Goal: Task Accomplishment & Management: Manage account settings

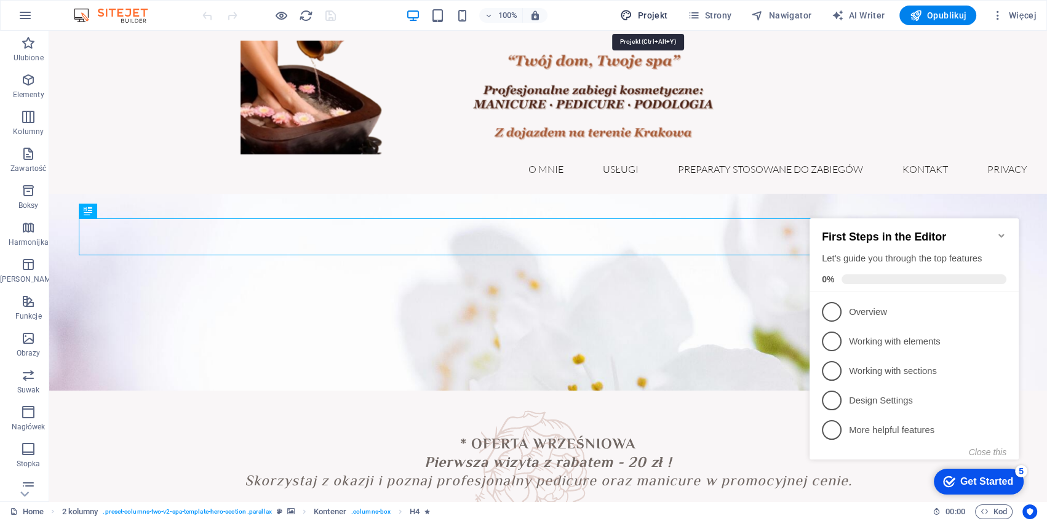
select select "px"
select select "300"
select select "px"
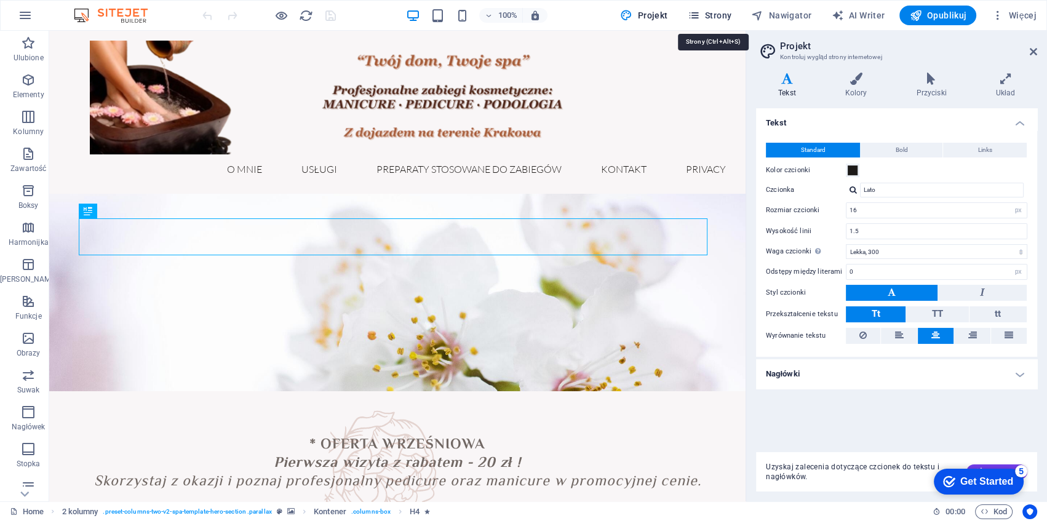
click at [0, 0] on icon "button" at bounding box center [0, 0] width 0 height 0
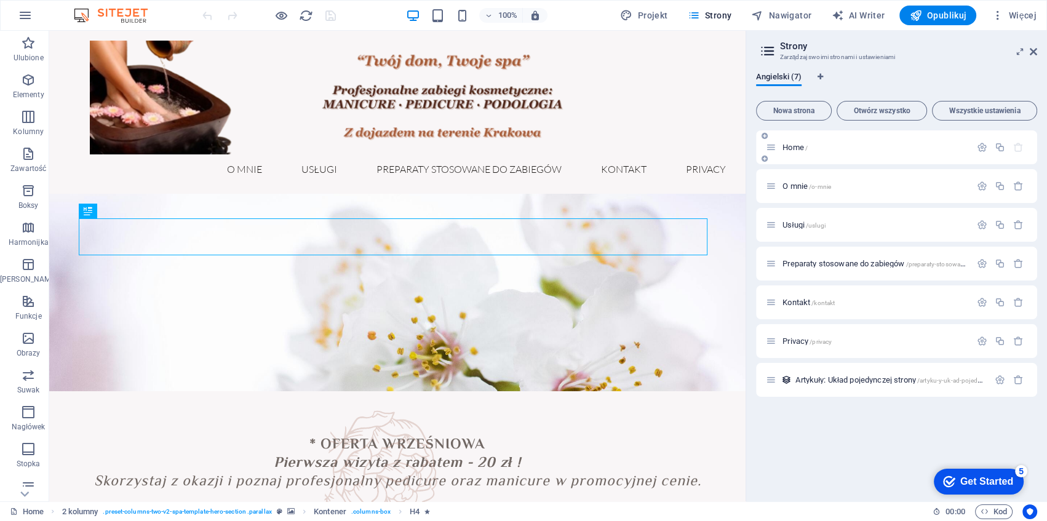
click at [848, 139] on div "Home /" at bounding box center [896, 147] width 281 height 34
click at [979, 143] on icon "button" at bounding box center [982, 147] width 10 height 10
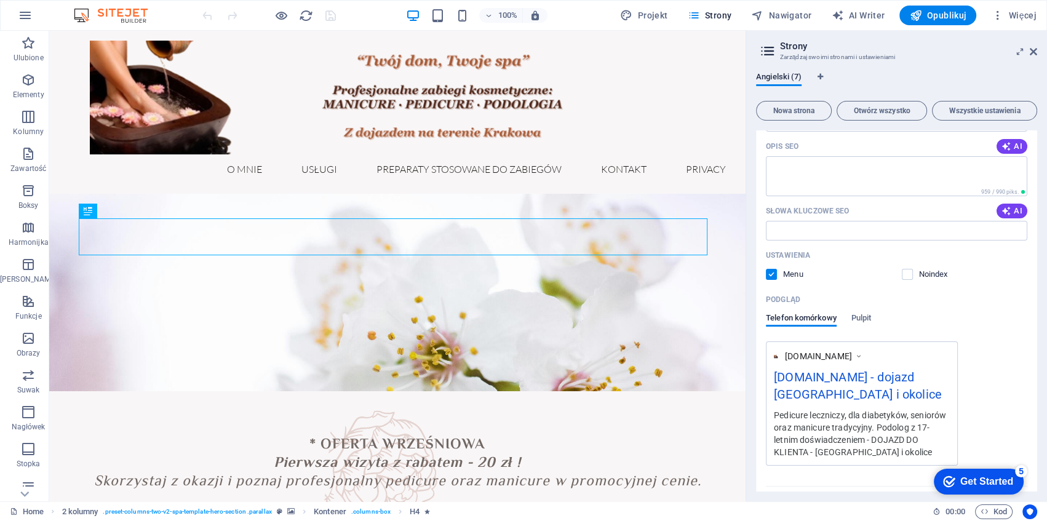
scroll to position [292, 0]
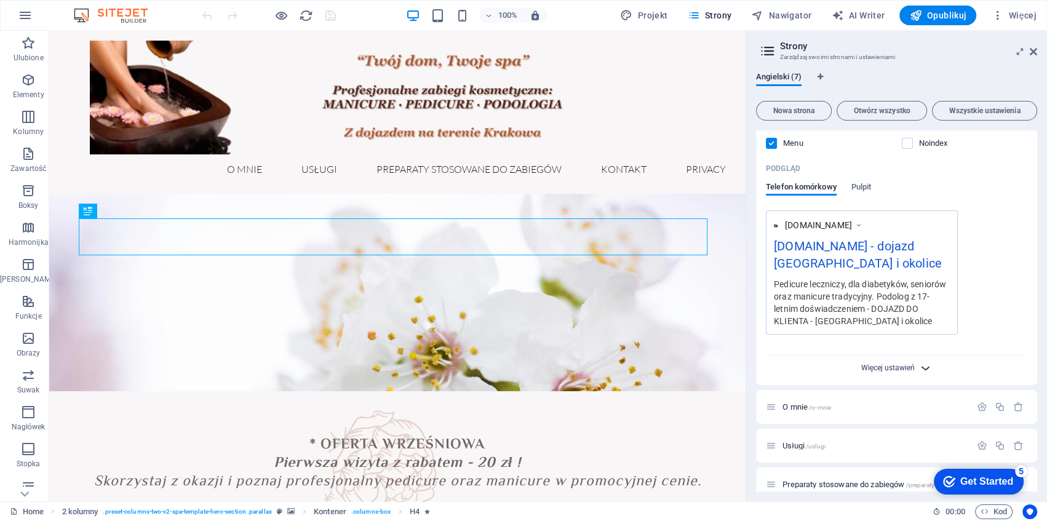
click at [888, 370] on span "Więcej ustawień" at bounding box center [888, 368] width 54 height 9
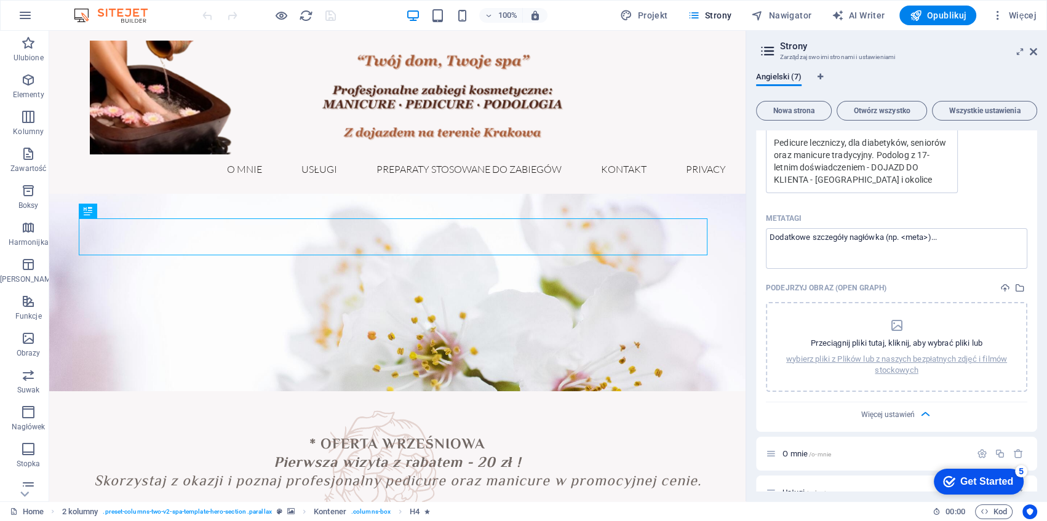
scroll to position [552, 0]
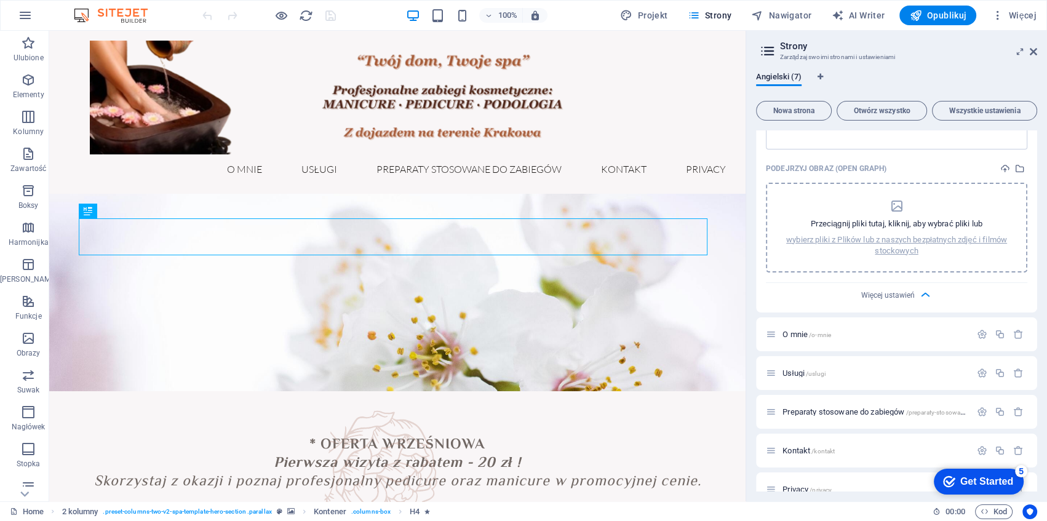
click at [895, 212] on icon "dropzone" at bounding box center [896, 206] width 15 height 15
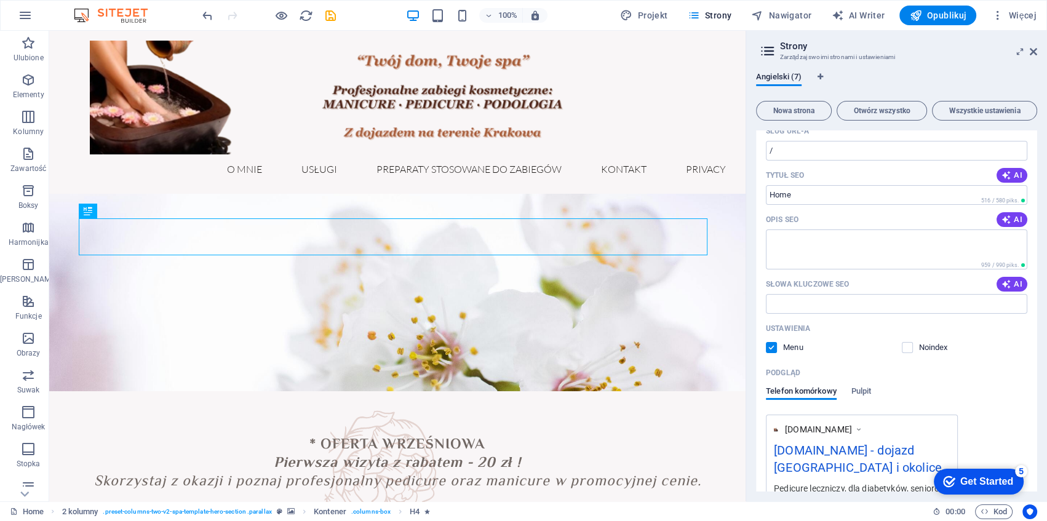
scroll to position [0, 0]
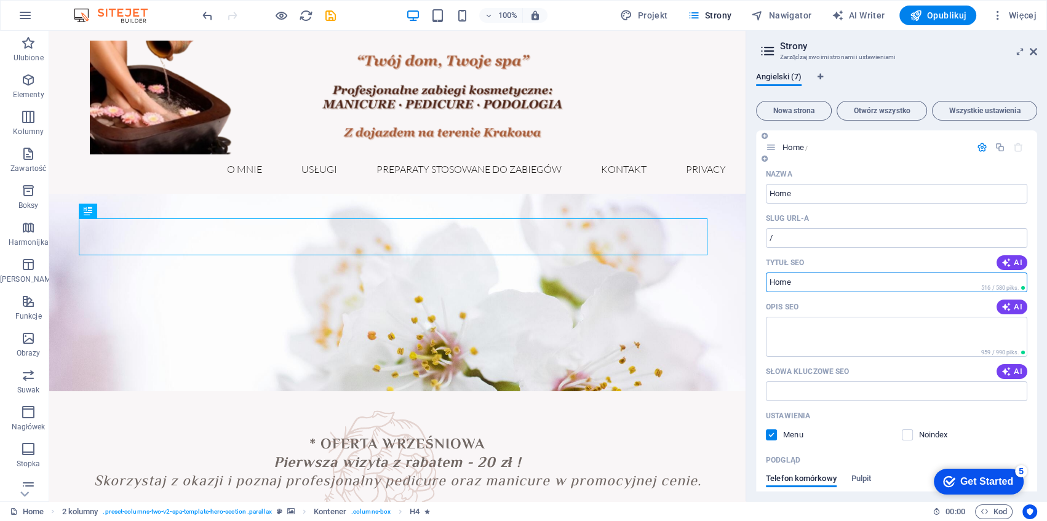
click at [839, 284] on input "Tytuł SEO" at bounding box center [896, 283] width 261 height 20
type input "Podolog 17 lat doświadczenia - [GEOGRAPHIC_DATA]"
click at [813, 338] on textarea "Opis SEO" at bounding box center [896, 337] width 261 height 40
click at [818, 384] on input "Słowa kluczowe SEO" at bounding box center [896, 391] width 261 height 20
click at [818, 384] on input "podolo" at bounding box center [896, 391] width 261 height 20
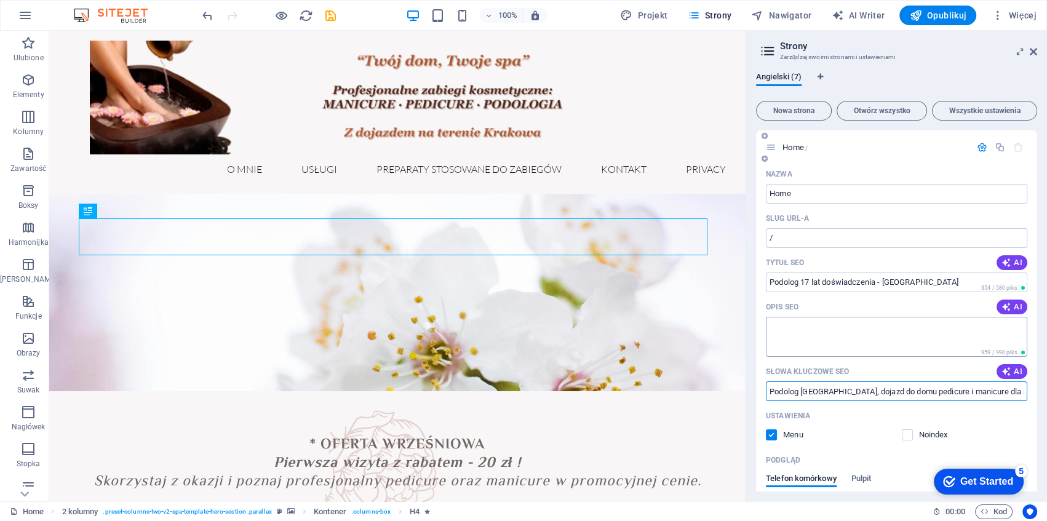
type input "Podolog [GEOGRAPHIC_DATA], dojazd do domu pedicure i manicure dla seniorów, ped…"
click at [836, 335] on textarea "Opis SEO" at bounding box center [896, 337] width 261 height 40
click at [807, 191] on input "Home" at bounding box center [896, 194] width 261 height 20
type input "H"
type input "Strona gł"
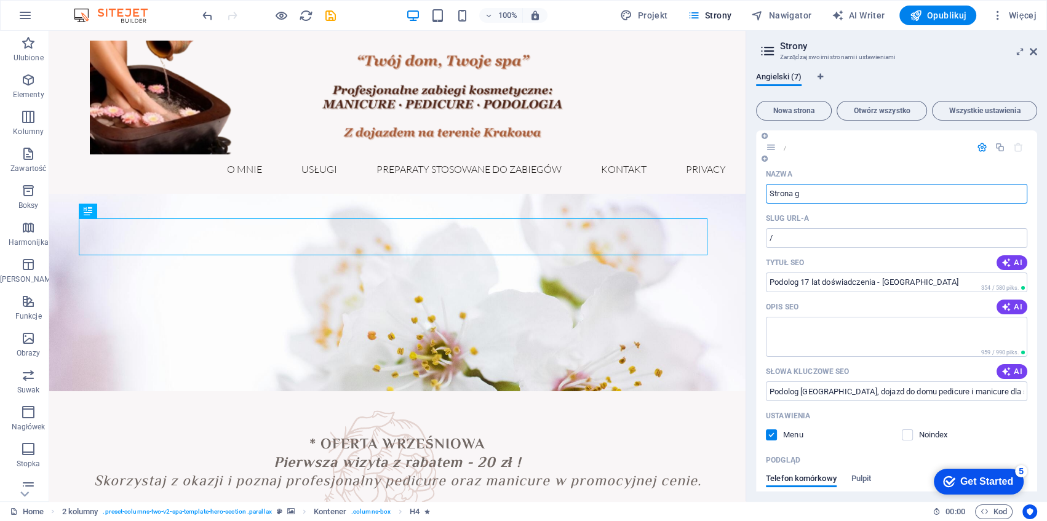
type input "/strona-g"
type input "Strona główna"
type input "/strona-g-owna"
type input "Strona główna-podolo"
type input "/strona-g-owna-podolo"
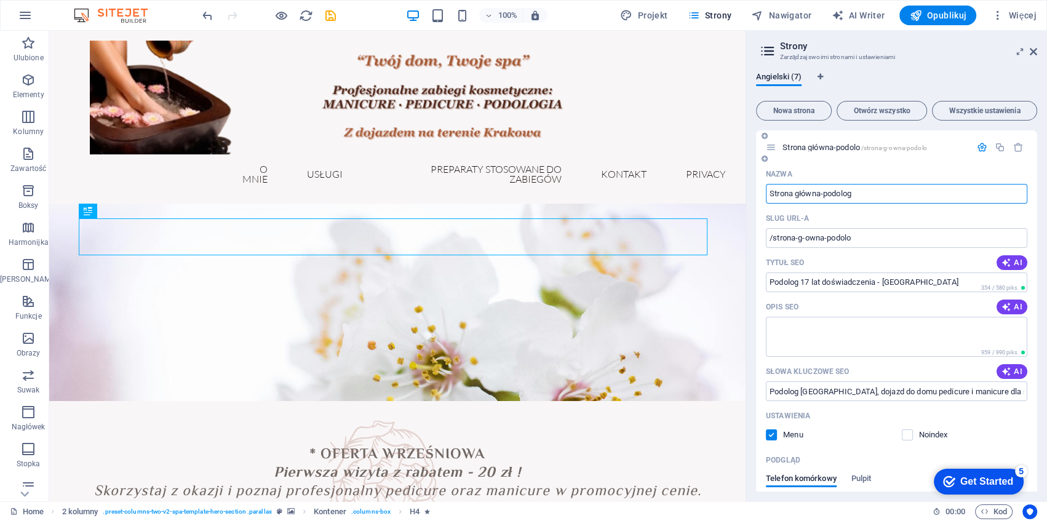
type input "Strona główna-podolog"
type input "/strona-g-owna-podolog"
type input "Strona główna-podolog-krak"
type input "/strona-g-owna-podolog-krak"
type input "Strona główna-podolog-kraków"
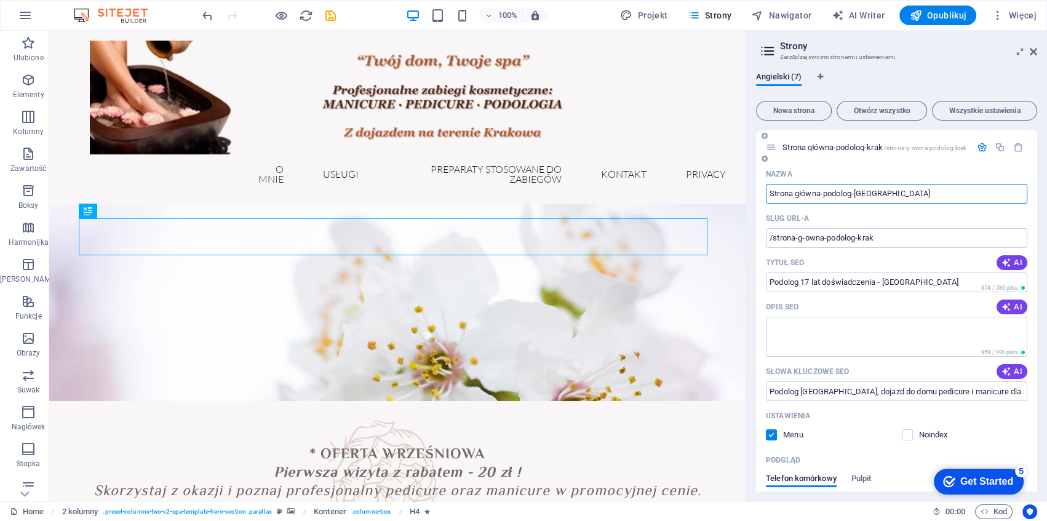
type input "/strona-g-owna-podolog-krakow"
type input "Strona główna-podolog-krakó"
type input "/strona-g-owna-podolog-krako"
type input "S"
type input "/"
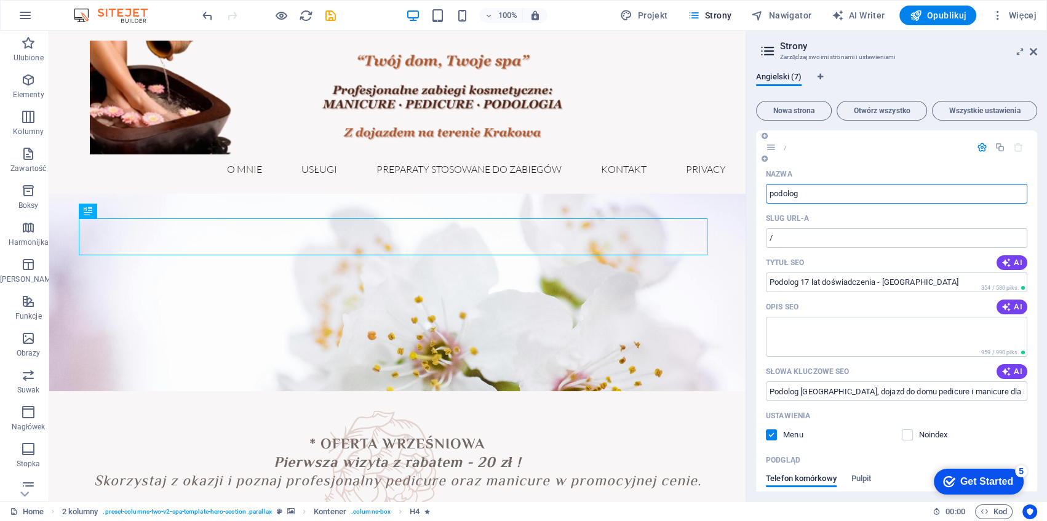
type input "podolog"
type input "/podolog"
type input "podolog-krakow"
type input "/podolog-krakow"
type input "podolog-krakow"
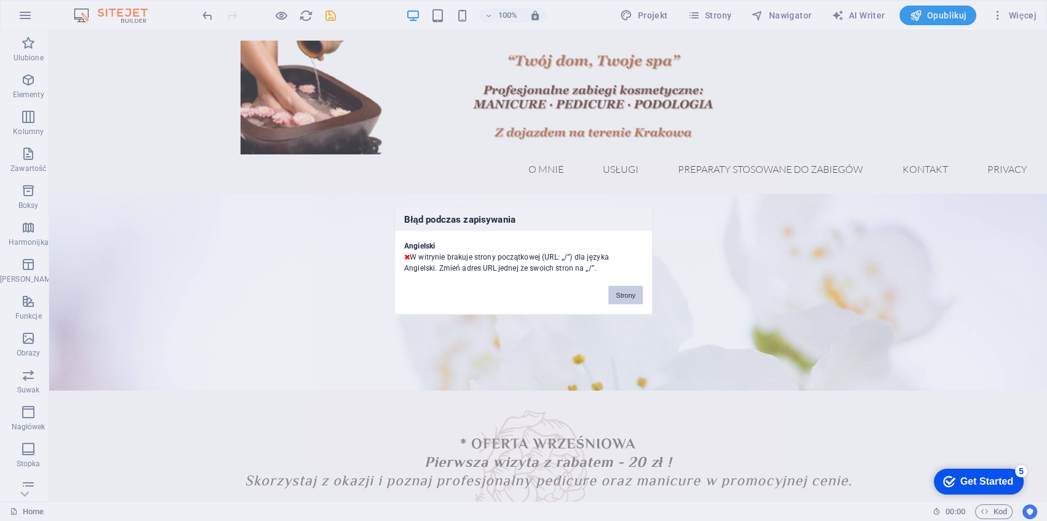
click at [634, 299] on button "Strony" at bounding box center [625, 294] width 34 height 18
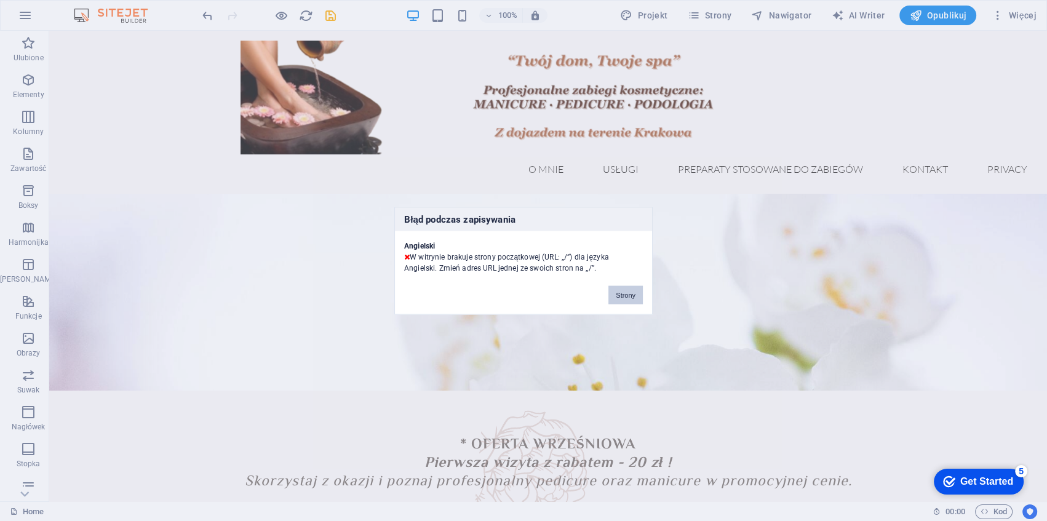
click at [620, 300] on button "Strony" at bounding box center [625, 294] width 34 height 18
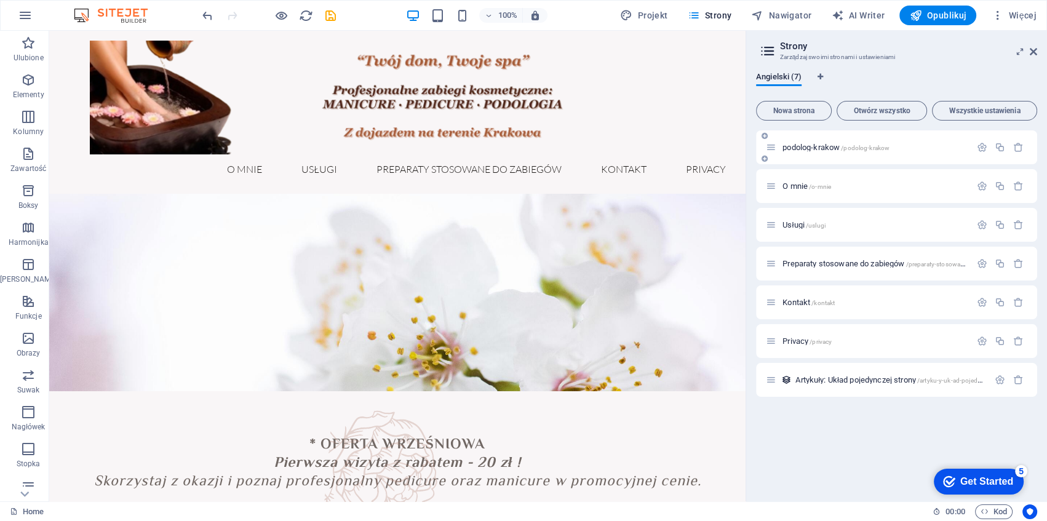
click at [827, 151] on span "podolog-krakow /podolog-krakow" at bounding box center [836, 147] width 107 height 9
click at [984, 148] on icon "button" at bounding box center [982, 147] width 10 height 10
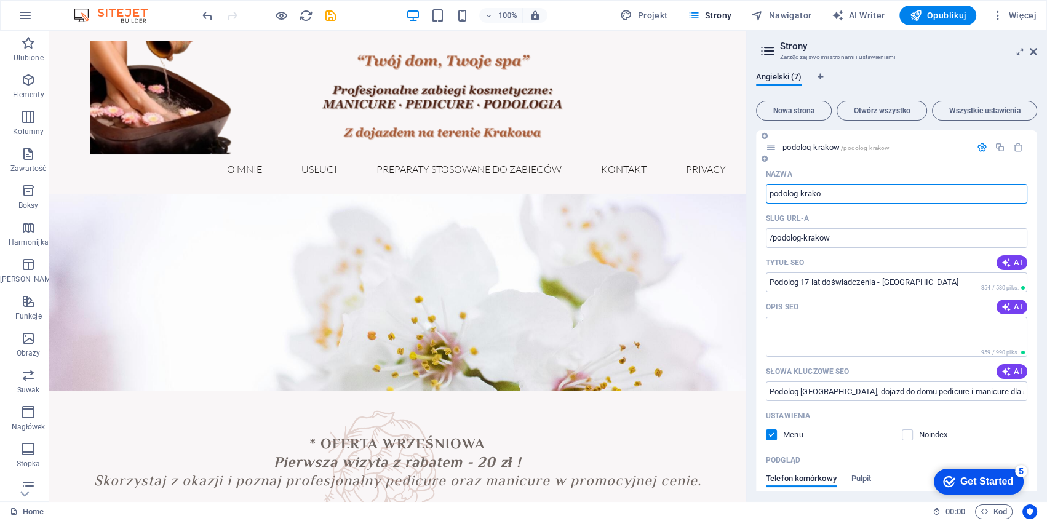
type input "podolog-krako"
type input "/podolog-krako"
type input "p"
type input "/"
type input "pedicure"
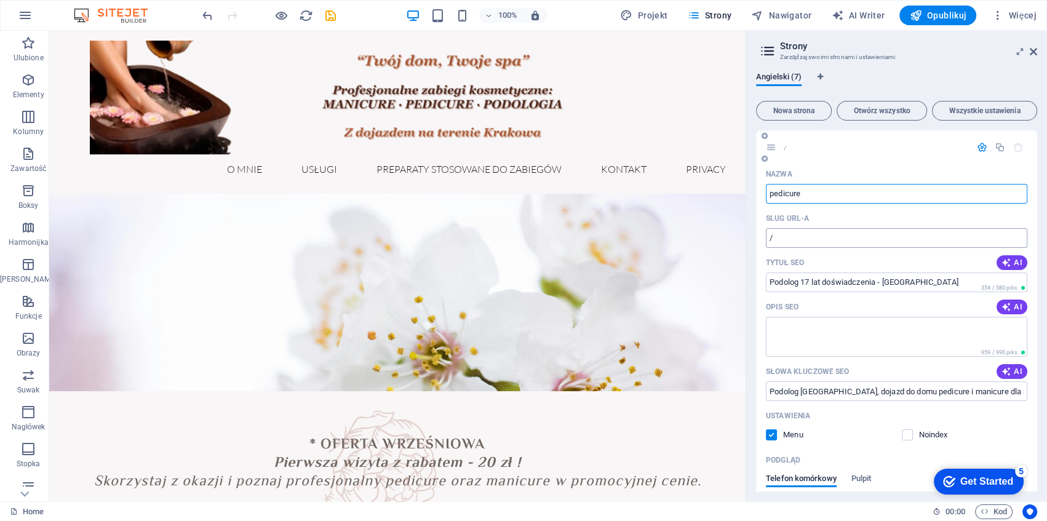
type input "/pedicure"
type input "pedicure"
click at [800, 245] on input "/pedicure" at bounding box center [896, 238] width 261 height 20
click at [770, 239] on input "/pedicure" at bounding box center [896, 238] width 261 height 20
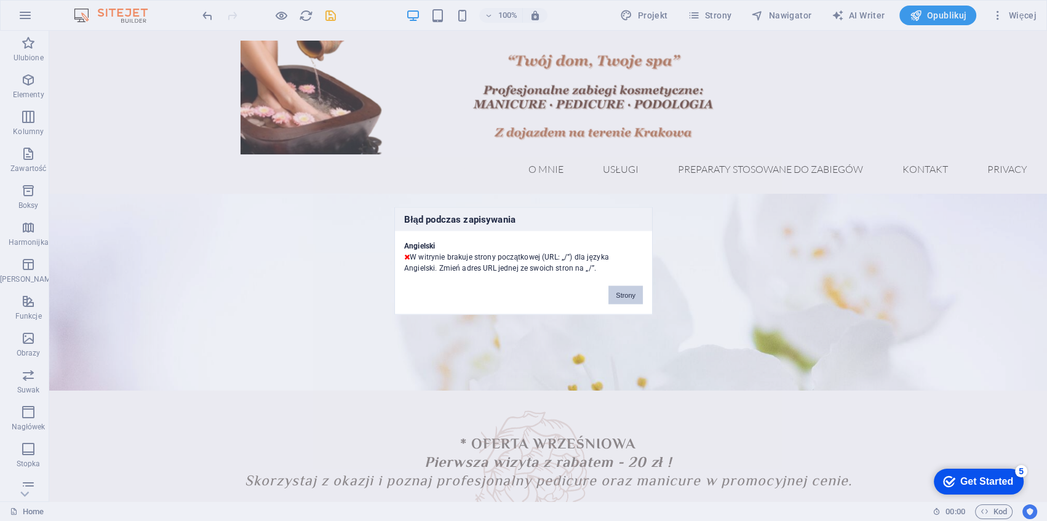
click at [624, 298] on button "Strony" at bounding box center [625, 294] width 34 height 18
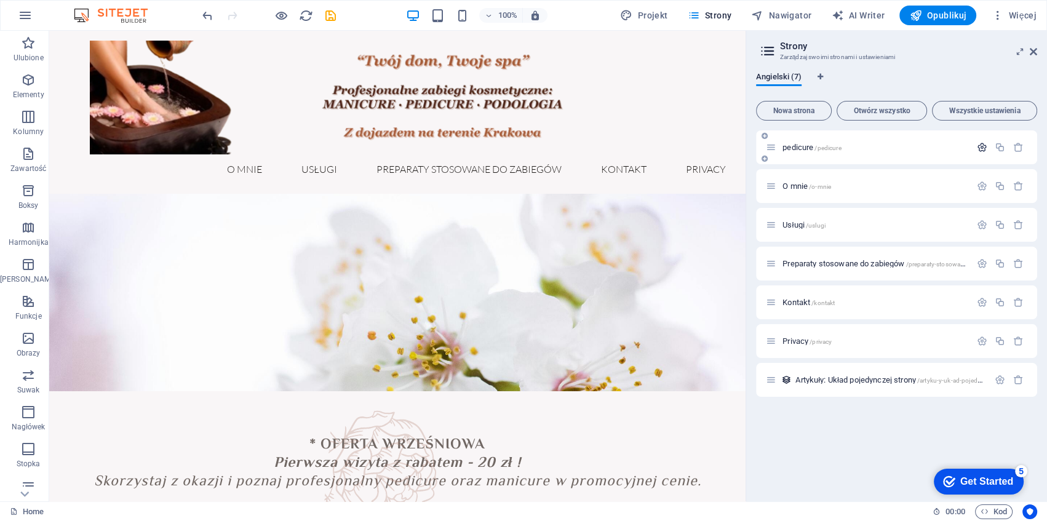
click at [980, 146] on icon "button" at bounding box center [982, 147] width 10 height 10
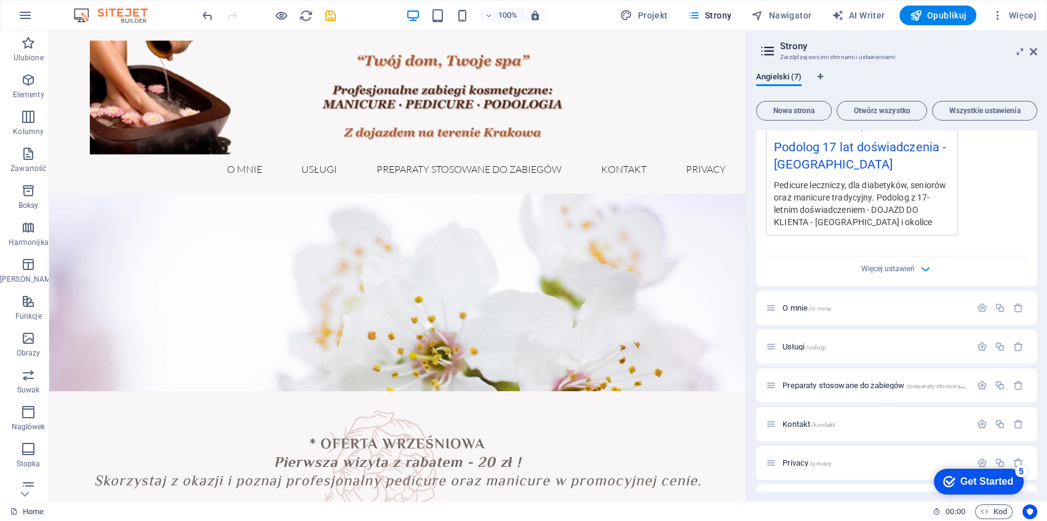
scroll to position [391, 0]
click at [902, 265] on span "Więcej ustawień" at bounding box center [888, 268] width 54 height 9
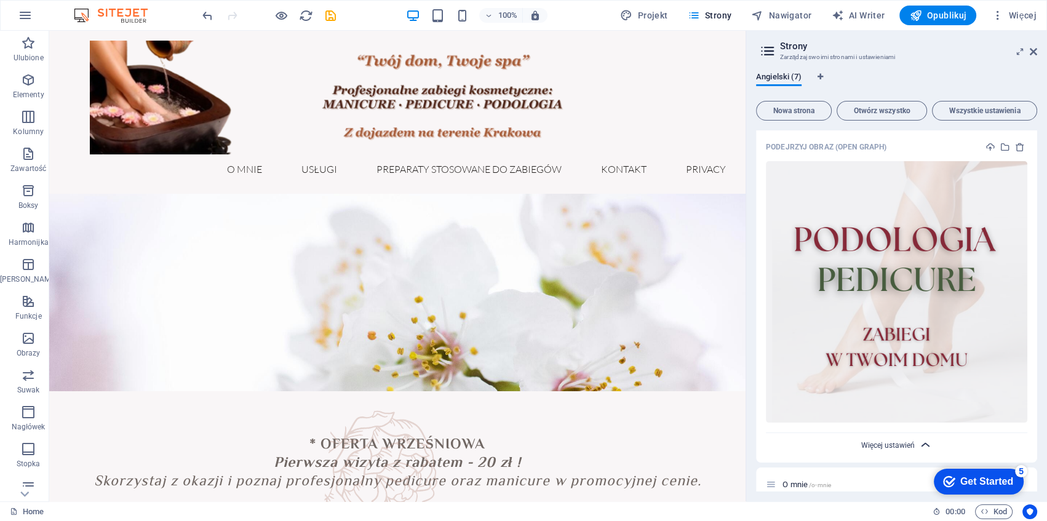
scroll to position [518, 0]
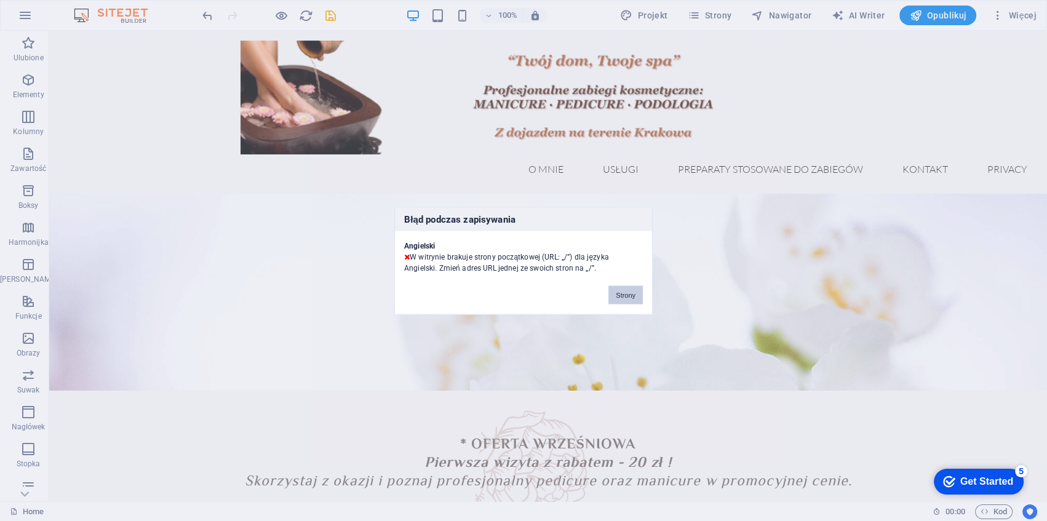
drag, startPoint x: 628, startPoint y: 290, endPoint x: 579, endPoint y: 258, distance: 57.8
click at [628, 289] on button "Strony" at bounding box center [625, 294] width 34 height 18
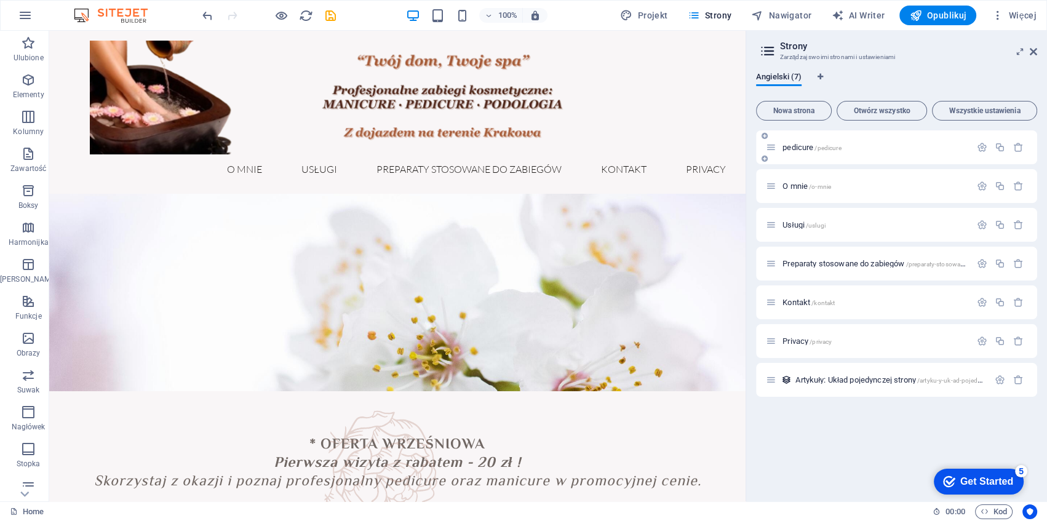
click at [869, 153] on div "pedicure /pedicure" at bounding box center [868, 147] width 205 height 14
click at [977, 146] on icon "button" at bounding box center [982, 147] width 10 height 10
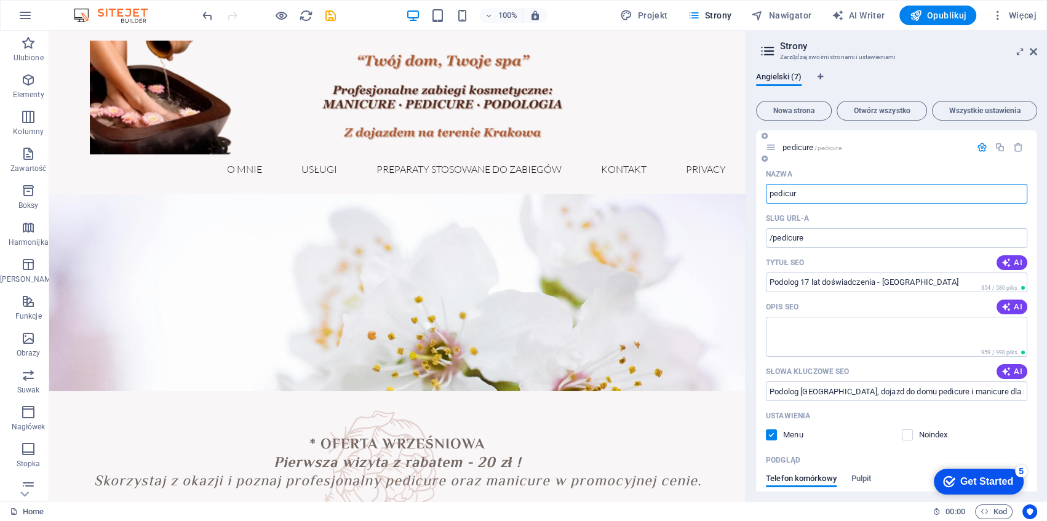
type input "pedicur"
type input "/pedicur"
type input "p"
type input "/"
type input "Home"
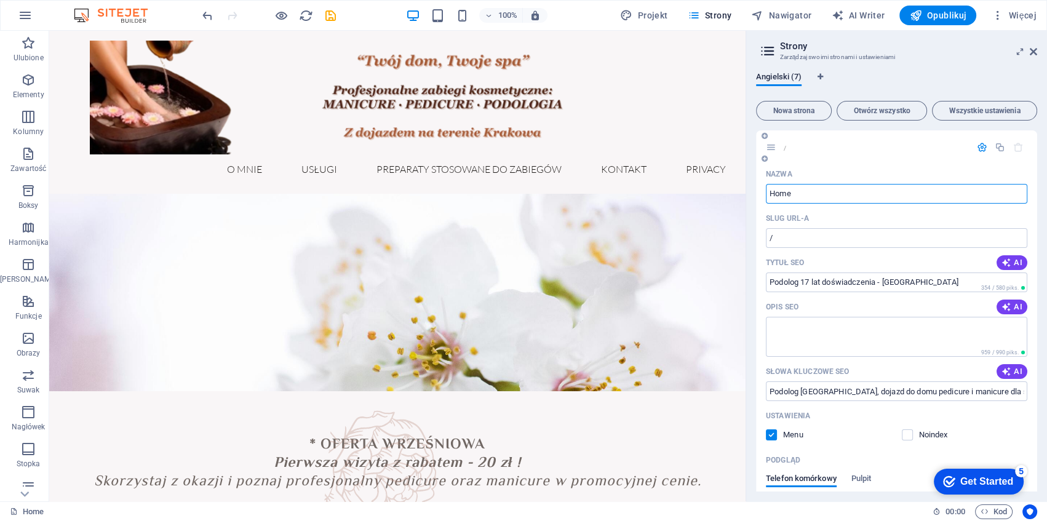
type input "/home"
type input "Home"
click at [829, 241] on input "/home" at bounding box center [896, 238] width 261 height 20
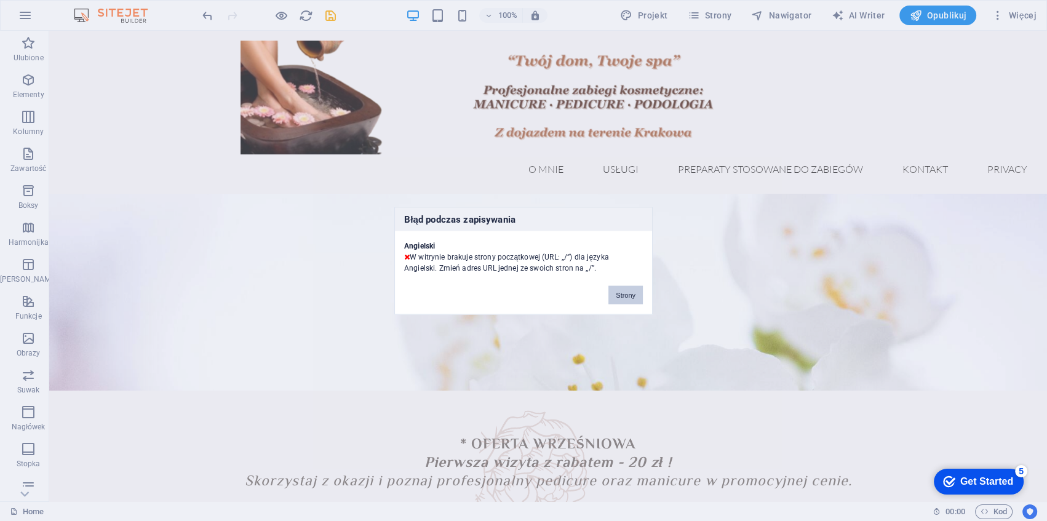
click at [621, 293] on button "Strony" at bounding box center [625, 294] width 34 height 18
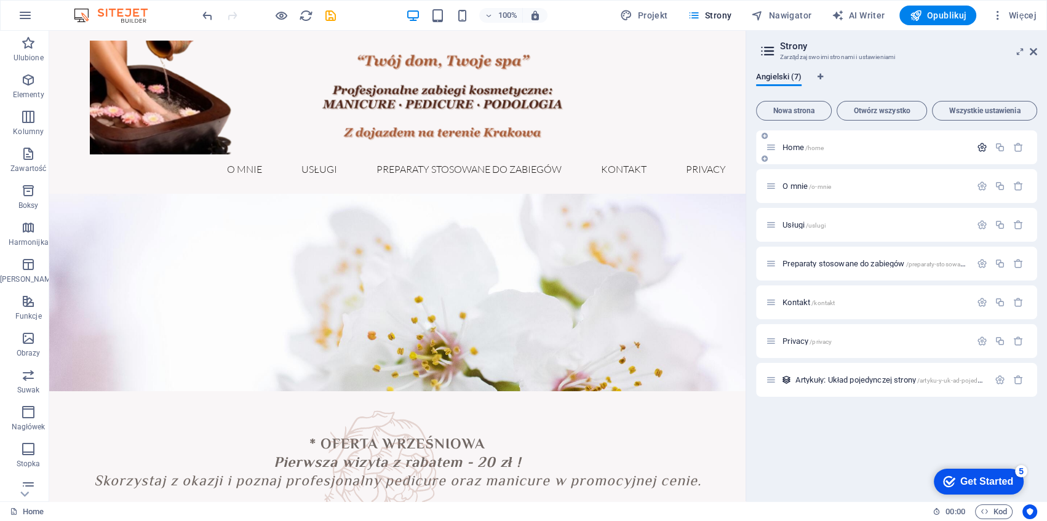
click at [985, 147] on icon "button" at bounding box center [982, 147] width 10 height 10
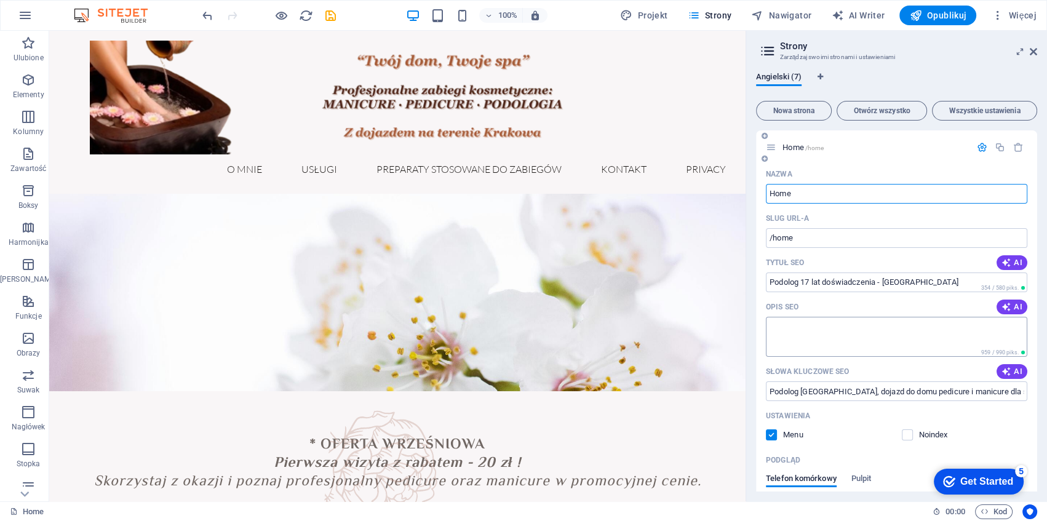
scroll to position [261, 0]
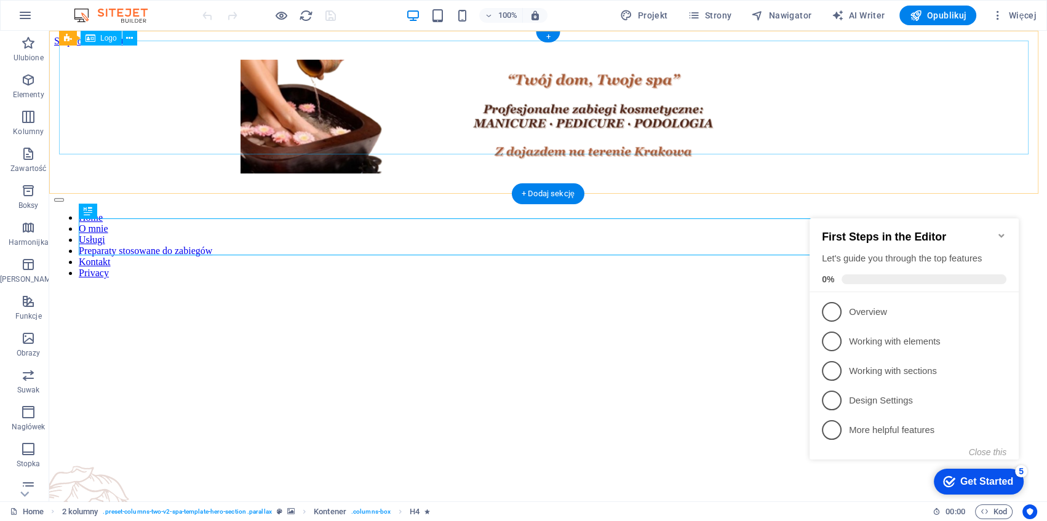
click at [557, 67] on div at bounding box center [548, 119] width 988 height 119
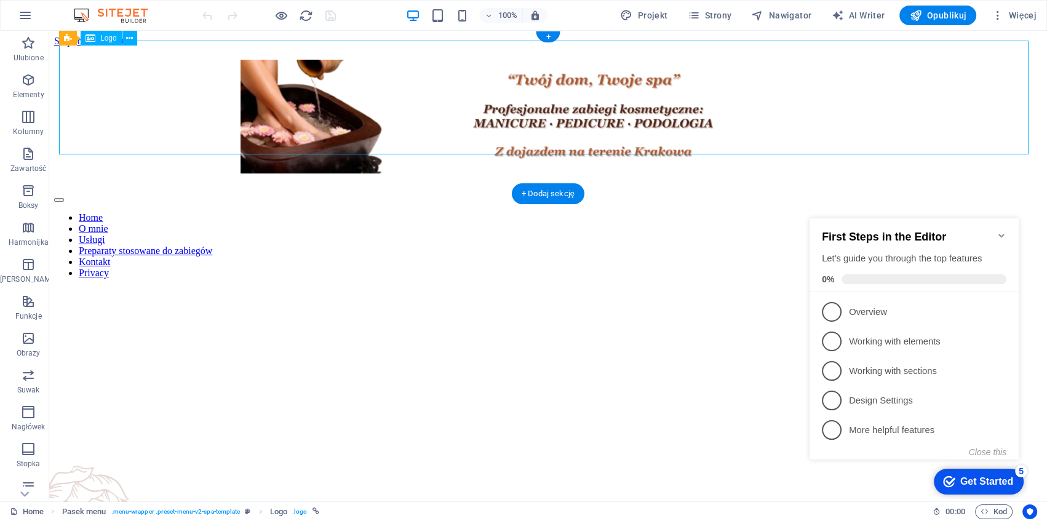
click at [557, 67] on div at bounding box center [548, 119] width 988 height 119
select select "px"
select select "%"
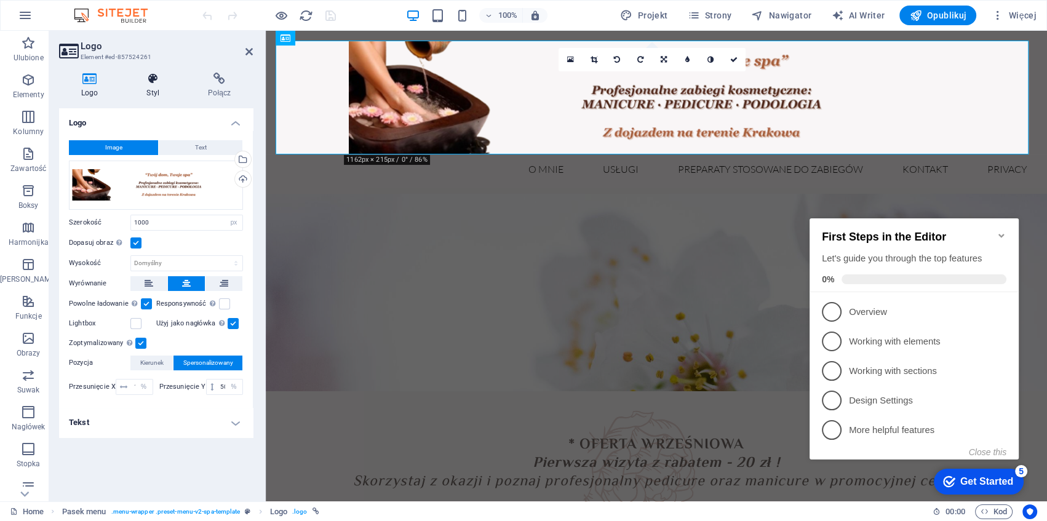
click at [158, 82] on icon at bounding box center [153, 79] width 57 height 12
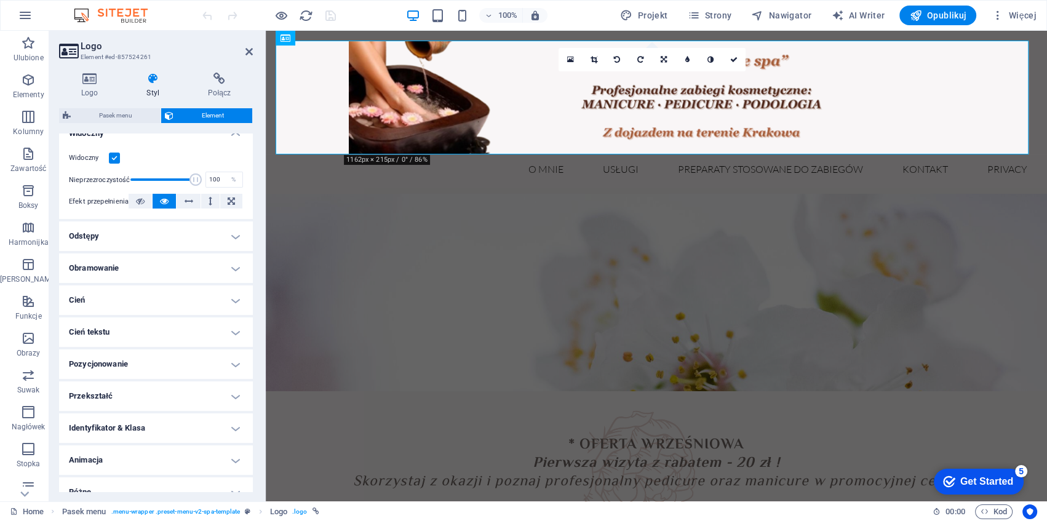
scroll to position [161, 0]
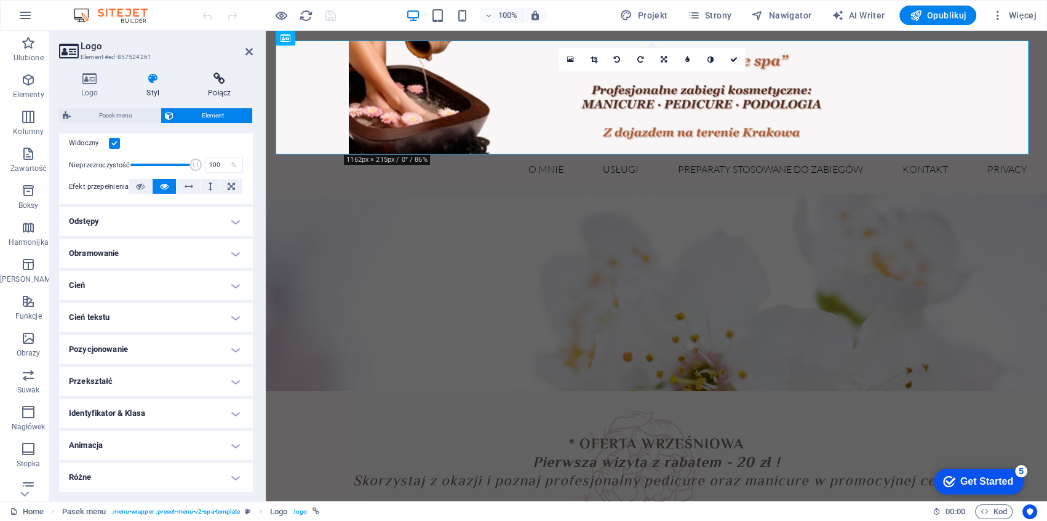
click at [216, 93] on h4 "Połącz" at bounding box center [219, 86] width 66 height 26
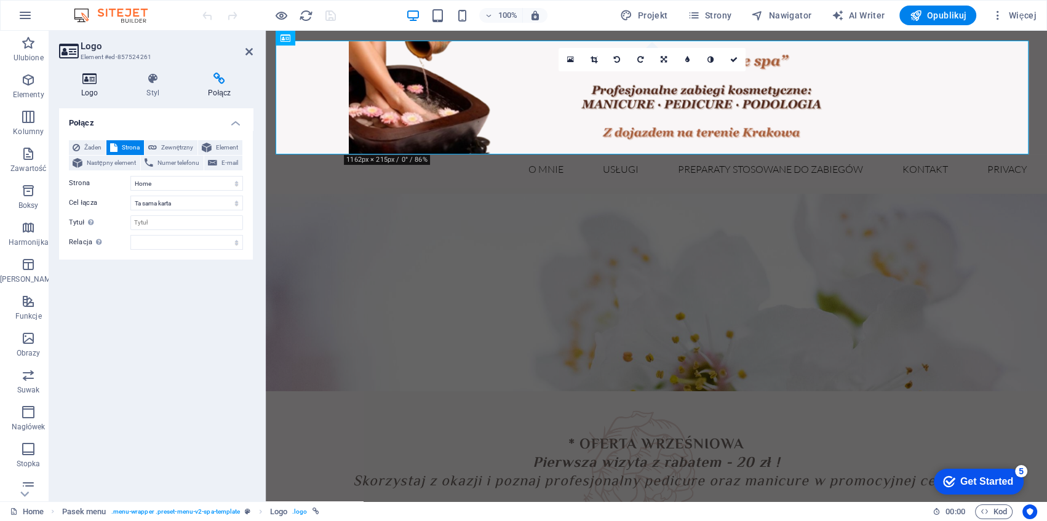
click at [92, 80] on icon at bounding box center [89, 79] width 61 height 12
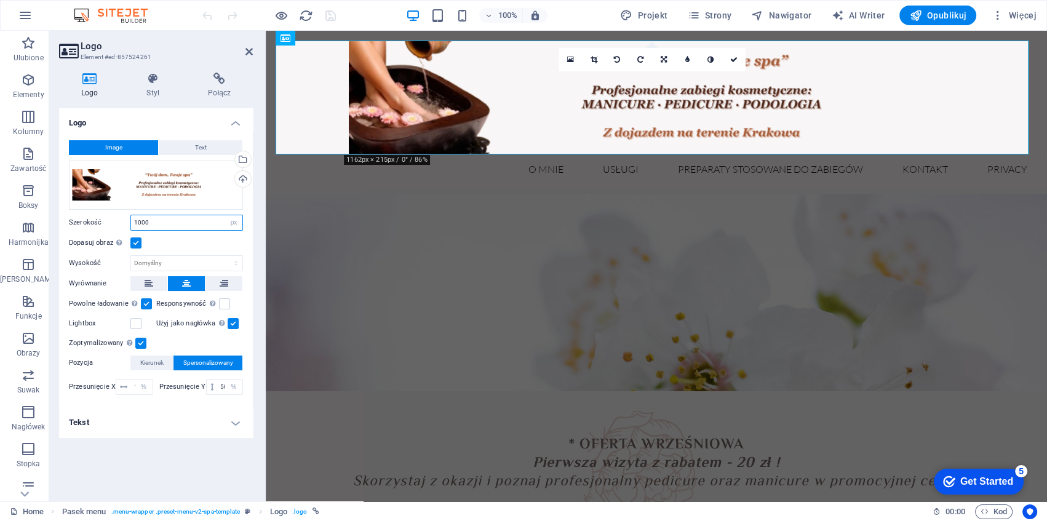
click at [177, 221] on input "1000" at bounding box center [186, 222] width 111 height 15
type input "1"
click at [175, 221] on input "1000" at bounding box center [186, 222] width 111 height 15
type input "1"
type input "900"
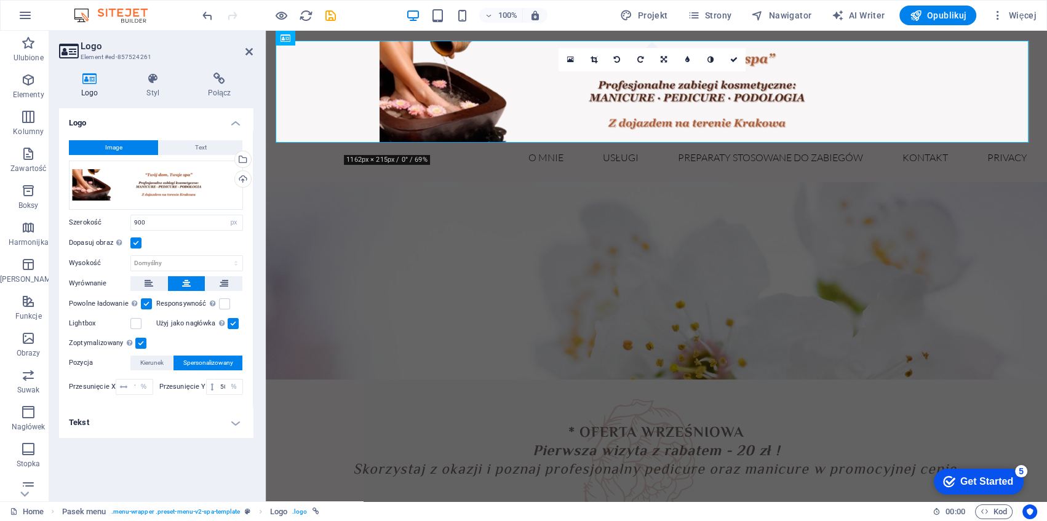
click at [179, 424] on h4 "Tekst" at bounding box center [156, 423] width 194 height 30
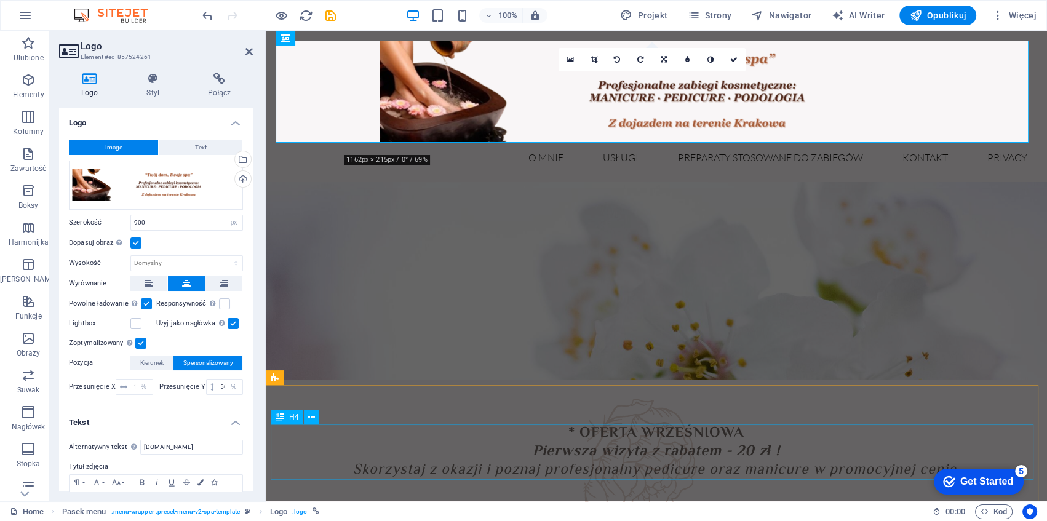
click at [389, 434] on div "* OFERTA WRZEŚNIOWA Pierwsza wizyta z rabatem - 20 zł ! Skorzystaj z okazji i p…" at bounding box center [656, 451] width 771 height 55
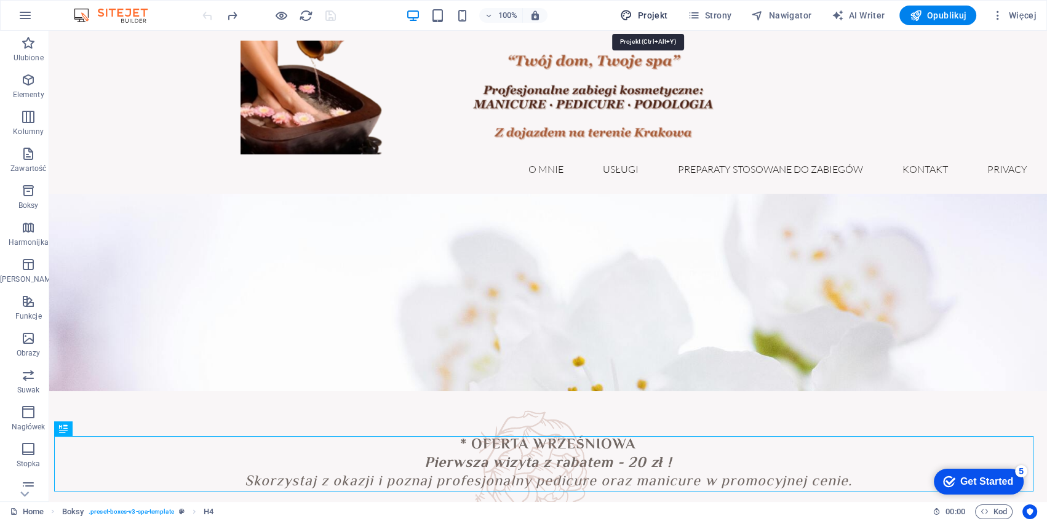
click at [0, 0] on span "Projekt" at bounding box center [0, 0] width 0 height 0
select select "px"
select select "300"
select select "px"
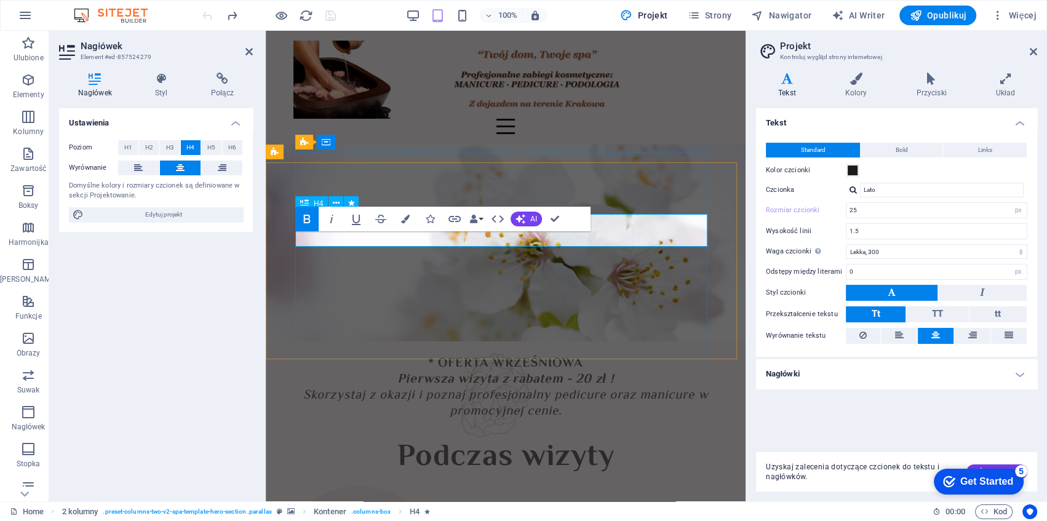
type input "25"
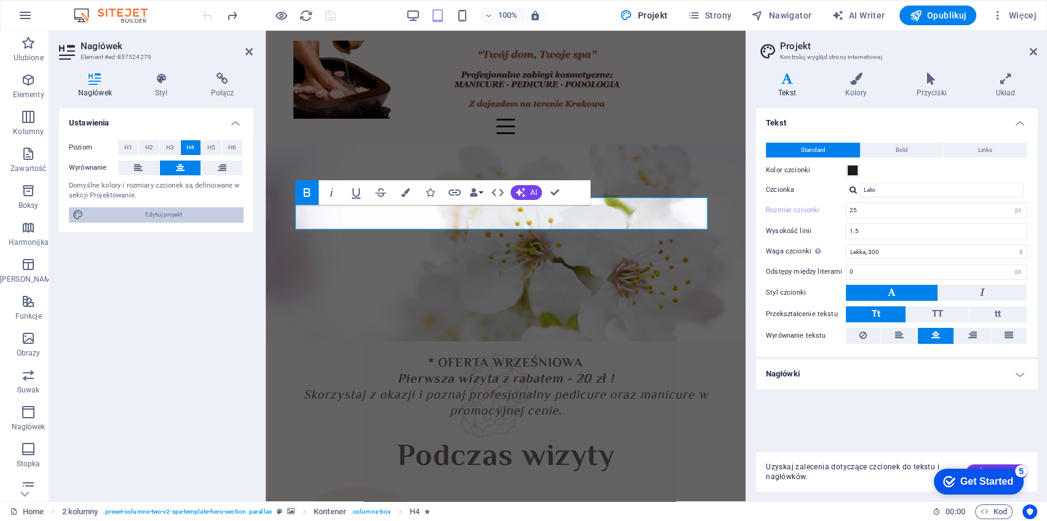
click at [122, 213] on span "Edytuj projekt" at bounding box center [163, 214] width 152 height 15
click at [853, 166] on span at bounding box center [853, 170] width 10 height 10
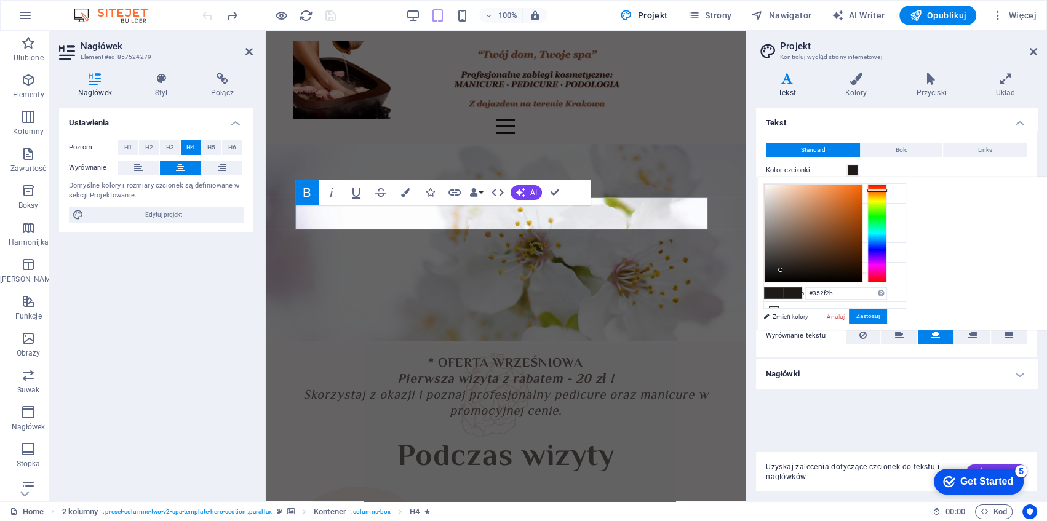
click at [783, 261] on div at bounding box center [813, 233] width 97 height 97
type input "#3a3735"
click at [771, 259] on div at bounding box center [771, 259] width 4 height 4
drag, startPoint x: 771, startPoint y: 259, endPoint x: 787, endPoint y: 270, distance: 19.5
click at [771, 259] on div at bounding box center [771, 259] width 4 height 4
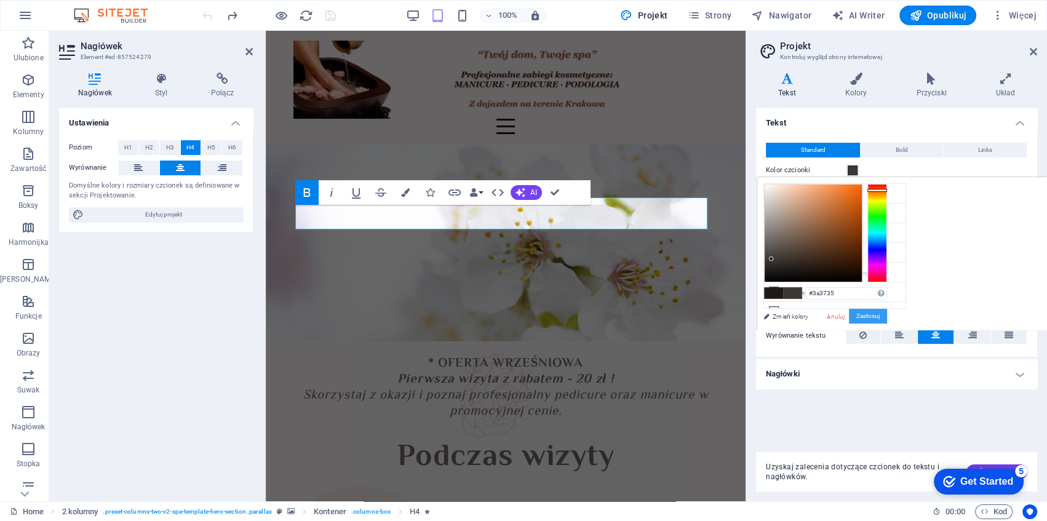
click at [861, 310] on button "Zastosuj" at bounding box center [868, 316] width 38 height 15
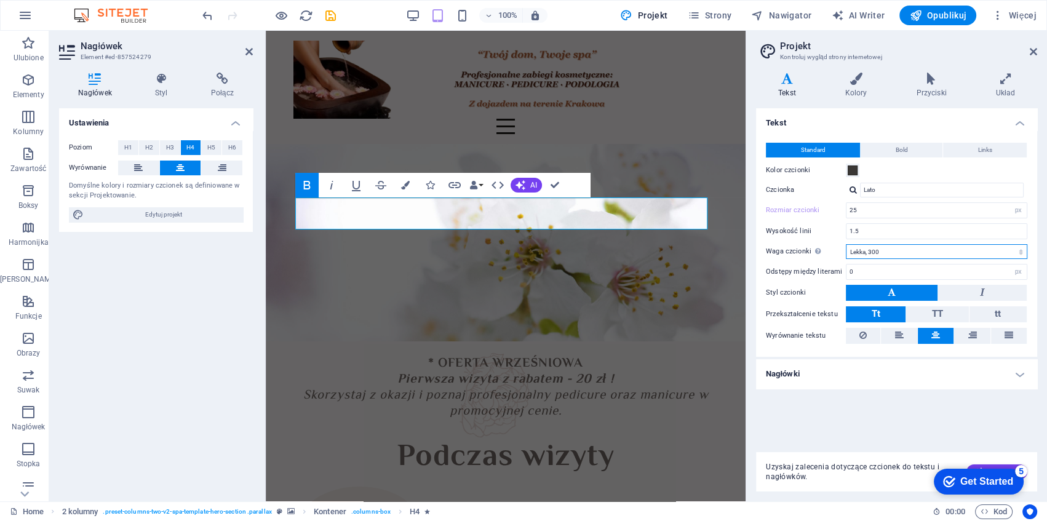
click at [893, 249] on select "Cienka, 100 Bardzo lekka, 200 Lekka, 300 Standardowa, 400 Średnia, 500 Lekko po…" at bounding box center [936, 251] width 181 height 15
select select "400"
click at [846, 244] on select "Cienka, 100 Bardzo lekka, 200 Lekka, 300 Standardowa, 400 Średnia, 500 Lekko po…" at bounding box center [936, 251] width 181 height 15
click at [894, 231] on input "1.5" at bounding box center [937, 231] width 180 height 15
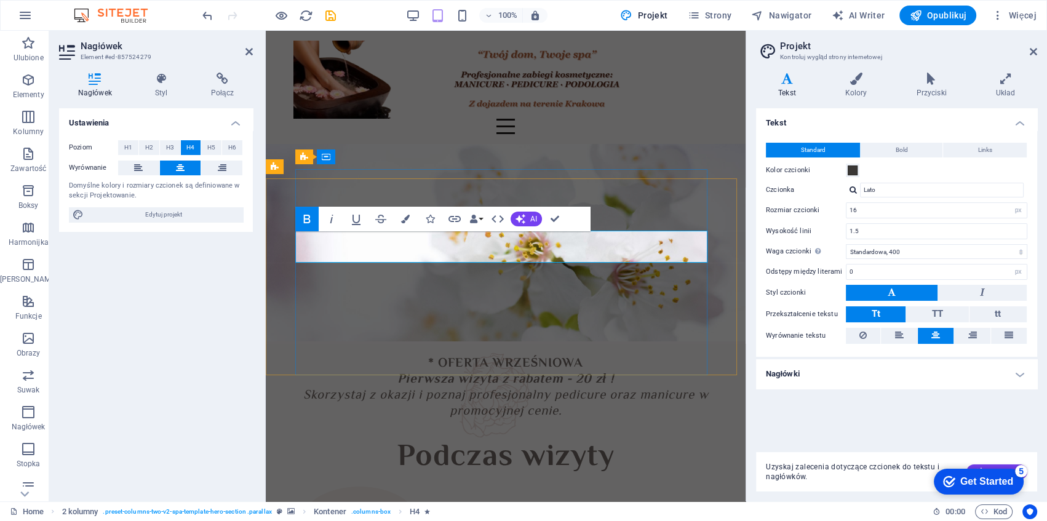
click at [468, 496] on h4 "Wykonuję profesjonalnie zabiegi kosmetyczne w domu Klienta" at bounding box center [505, 512] width 421 height 33
type input "25"
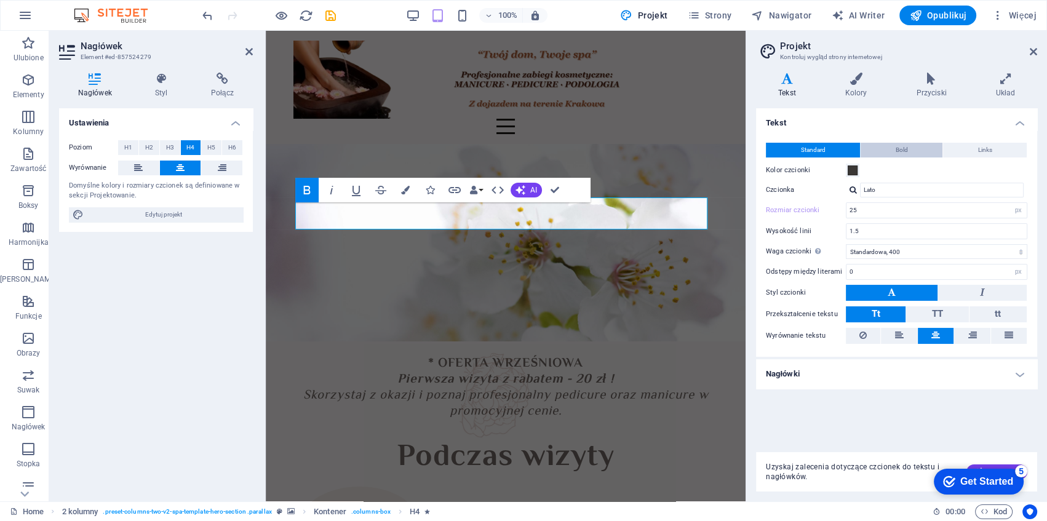
click at [892, 153] on button "Bold" at bounding box center [902, 150] width 82 height 15
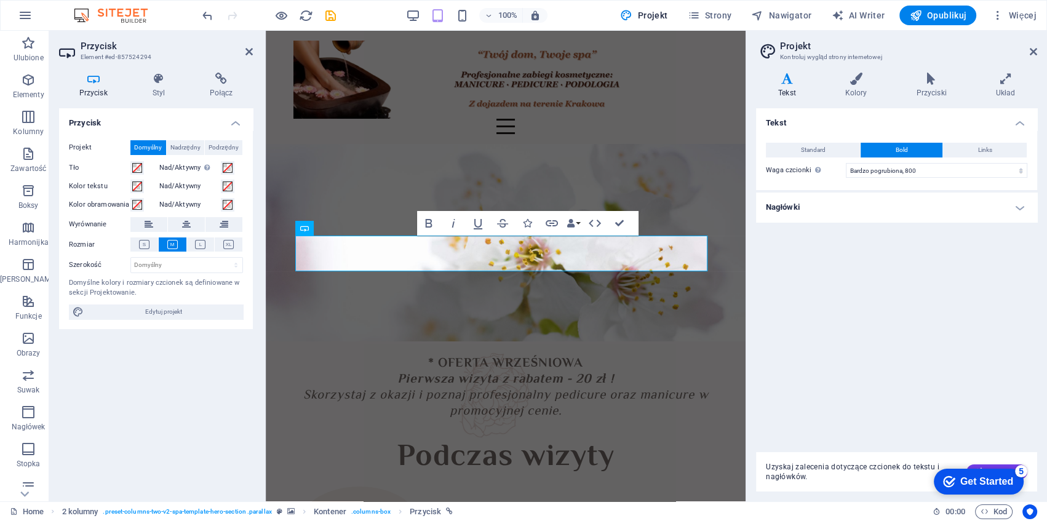
click at [715, 213] on figure at bounding box center [506, 247] width 480 height 252
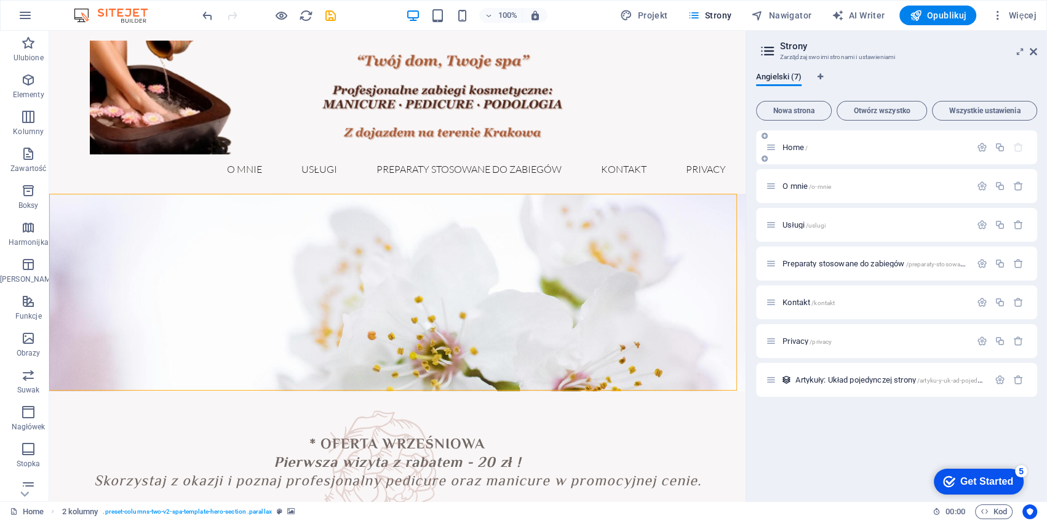
click at [863, 143] on p "Home /" at bounding box center [875, 147] width 185 height 8
click at [979, 150] on icon "button" at bounding box center [982, 147] width 10 height 10
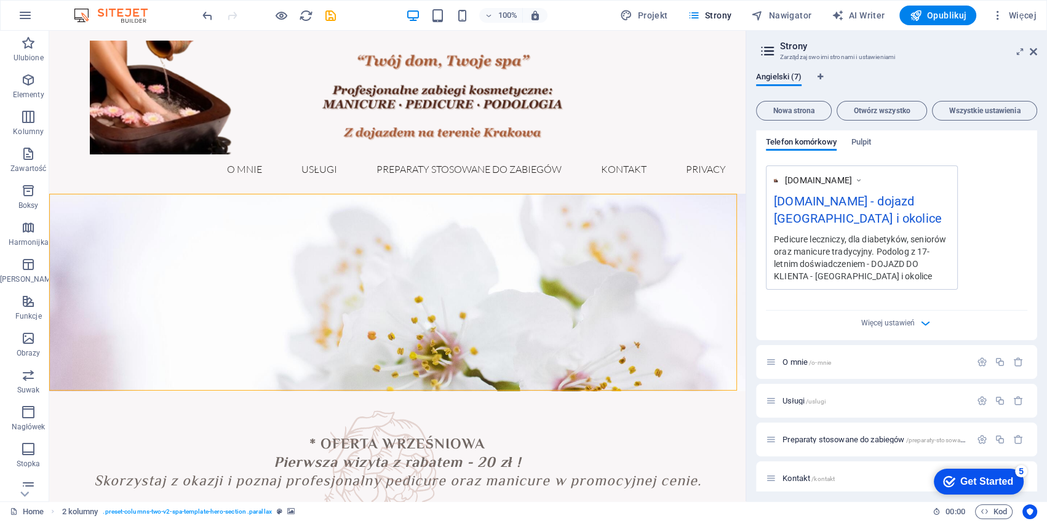
scroll to position [422, 0]
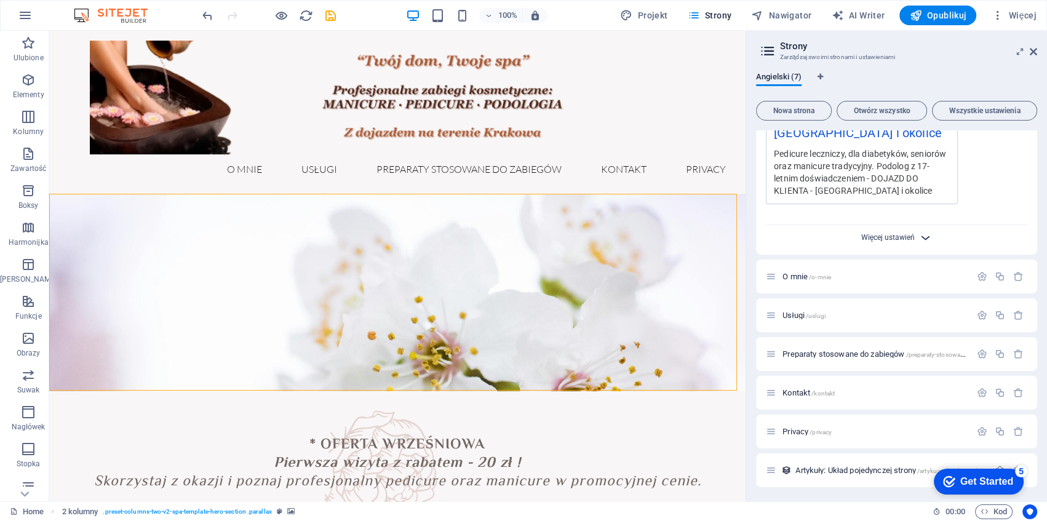
click at [883, 234] on span "Więcej ustawień" at bounding box center [888, 237] width 54 height 9
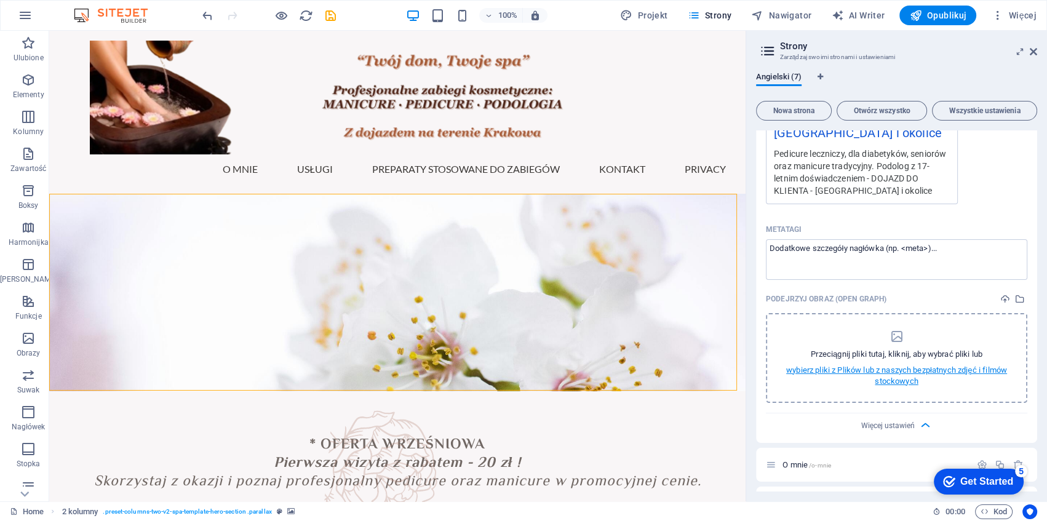
click at [897, 371] on p "wybierz pliki z Plików lub z naszych bezpłatnych zdjęć i filmów stockowych" at bounding box center [896, 376] width 229 height 22
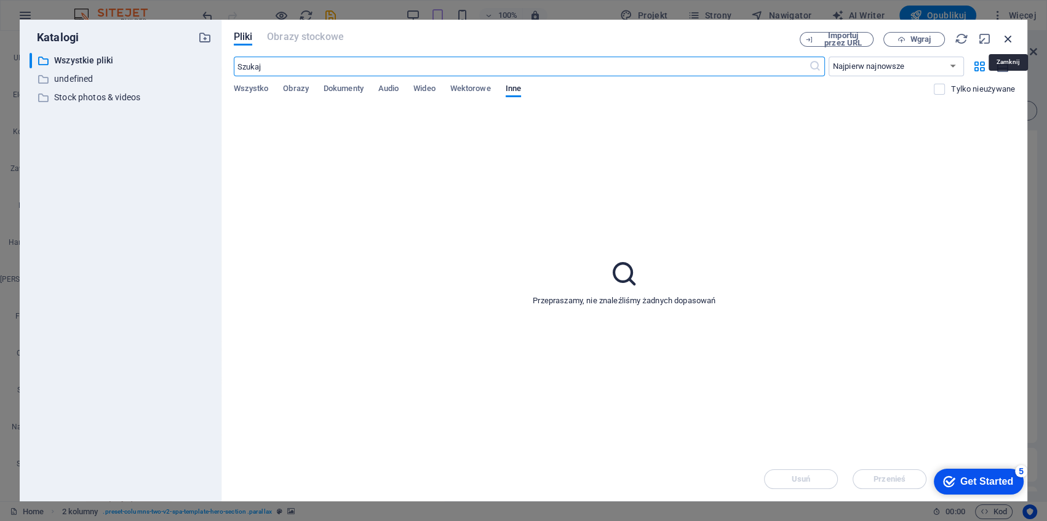
click at [1008, 36] on icon "button" at bounding box center [1009, 39] width 14 height 14
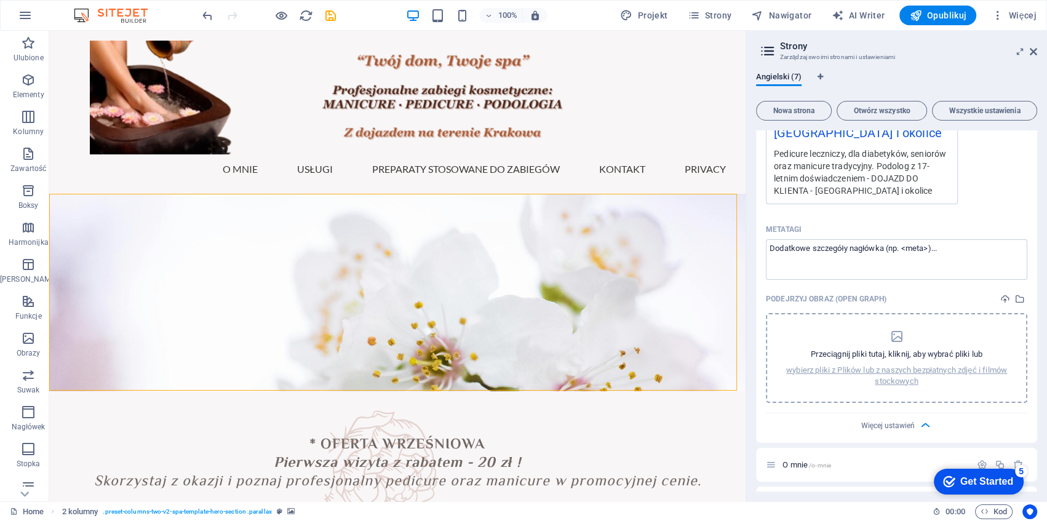
click at [896, 340] on icon "dropzone" at bounding box center [896, 336] width 15 height 15
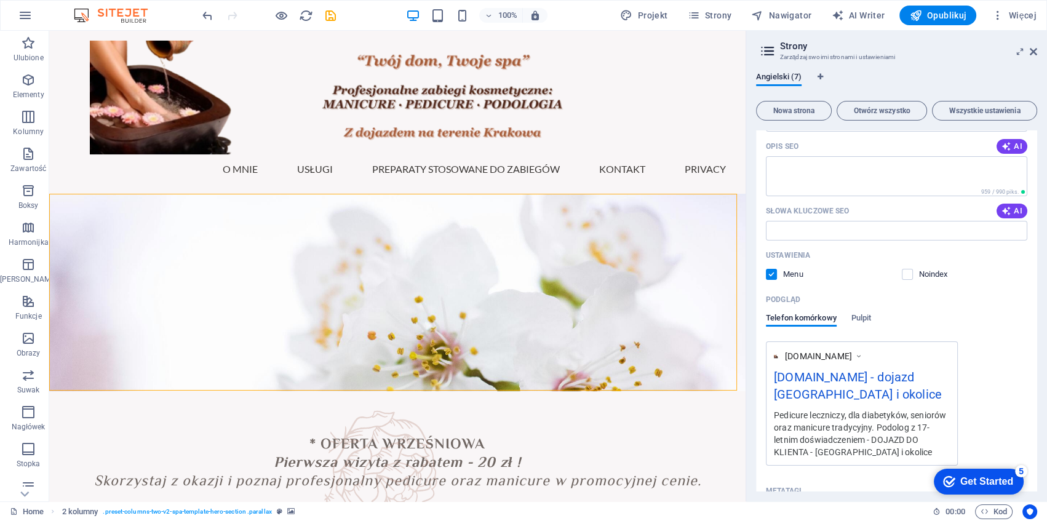
scroll to position [31, 0]
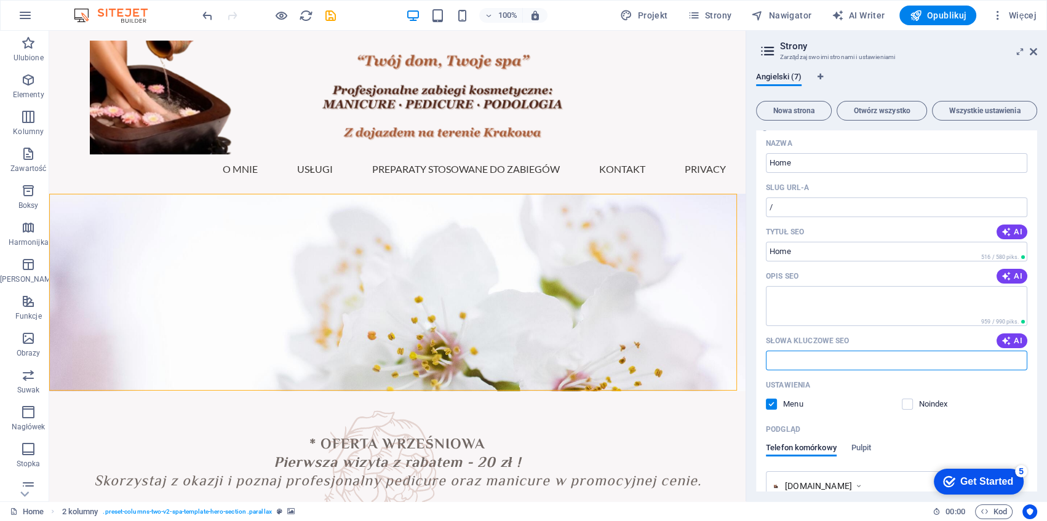
click at [849, 356] on input "Słowa kluczowe SEO" at bounding box center [896, 361] width 261 height 20
type input "Podolog [GEOGRAPHIC_DATA], dojazd do domu pedicure i manicure dla seniorów, ped…"
type input "Podolog 17 lat doświadczenia - [GEOGRAPHIC_DATA]"
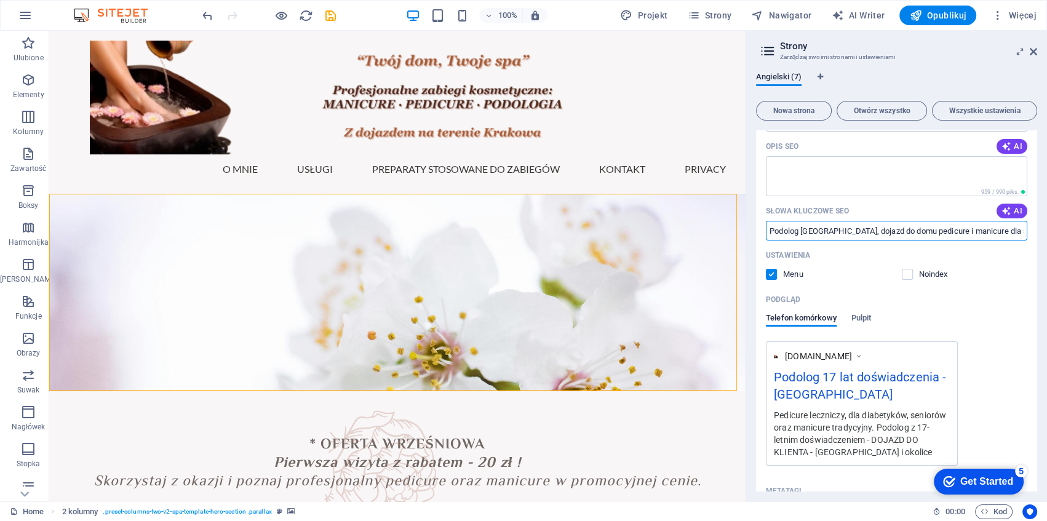
scroll to position [422, 0]
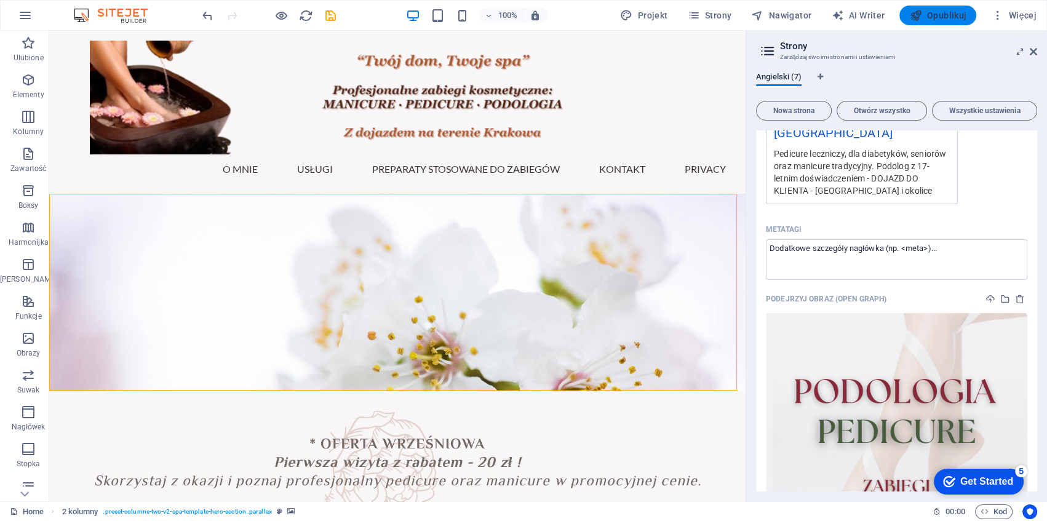
click at [927, 18] on span "Opublikuj" at bounding box center [937, 15] width 57 height 12
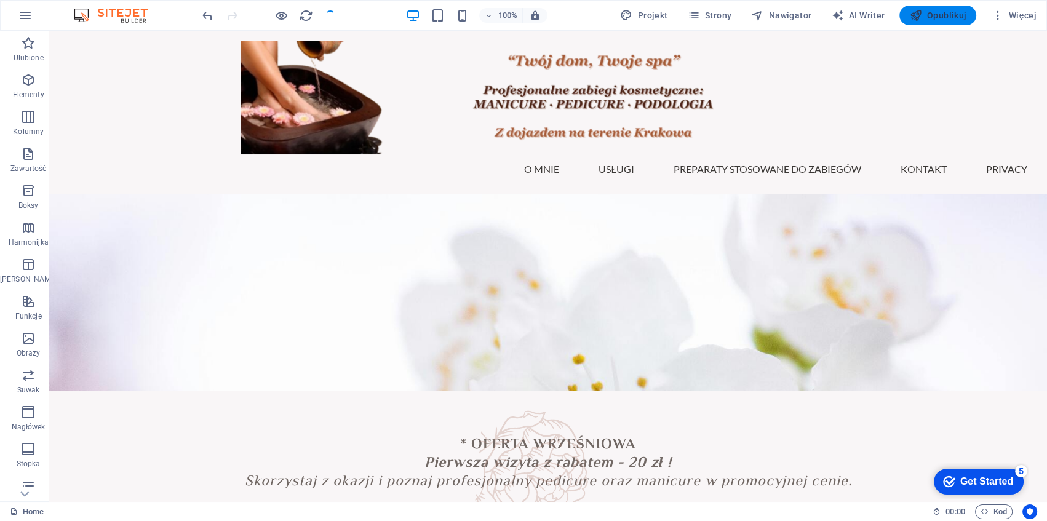
click at [927, 17] on span "Opublikuj" at bounding box center [937, 15] width 57 height 12
